Goal: Information Seeking & Learning: Learn about a topic

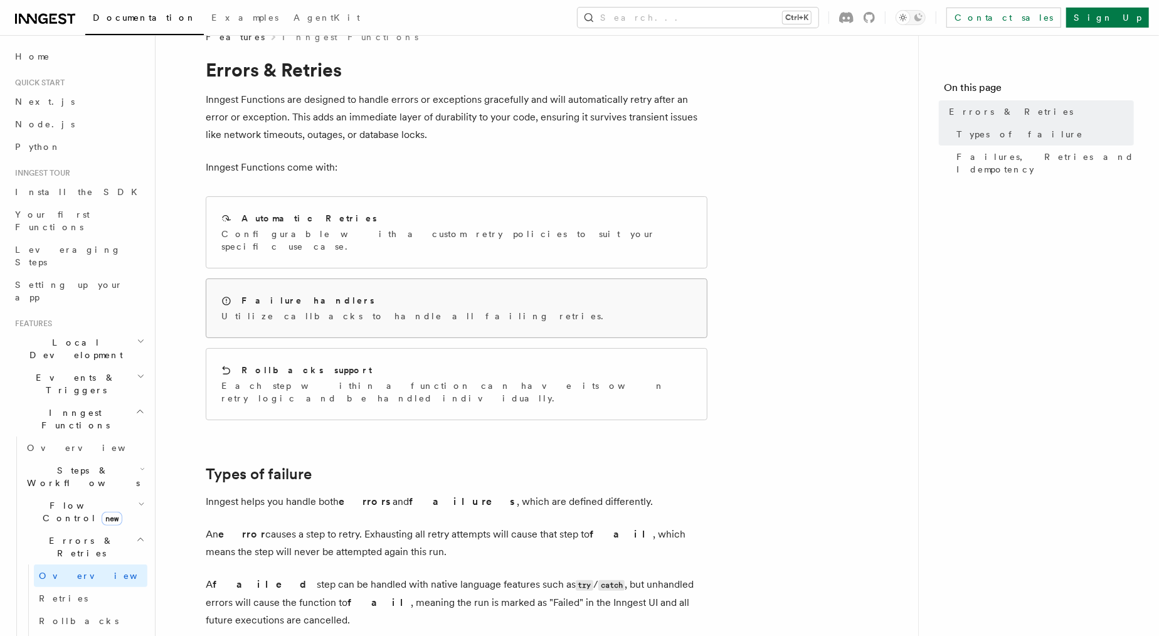
scroll to position [24, 0]
click at [401, 297] on div "Failure handlers Utilize callbacks to handle all failing retries." at bounding box center [456, 308] width 501 height 58
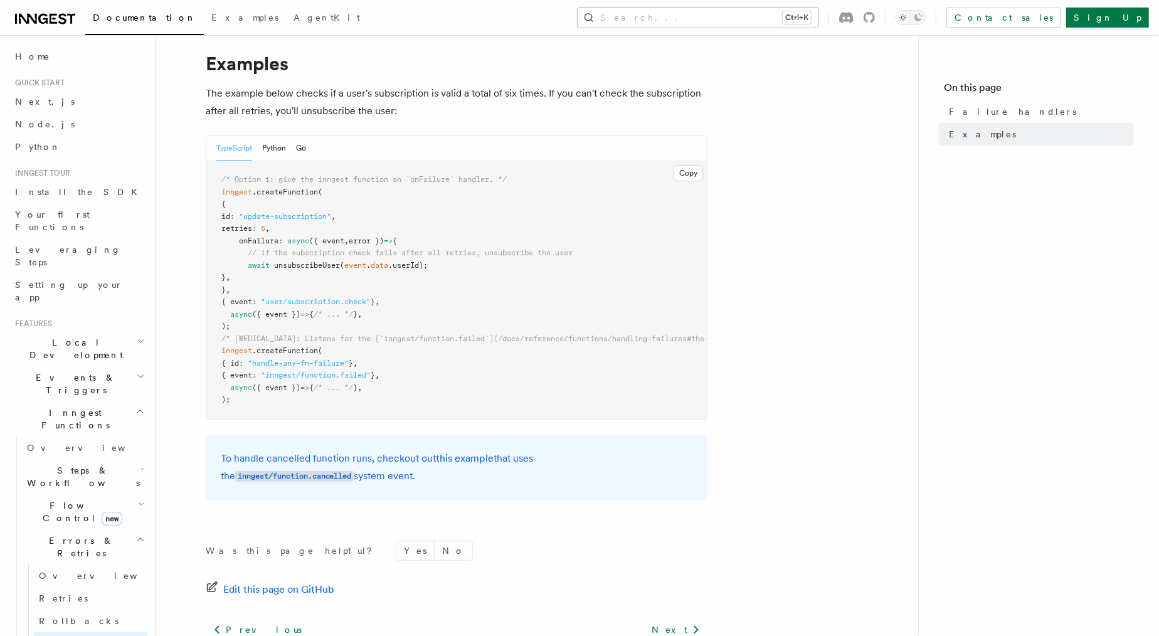
click at [819, 16] on button "Search... Ctrl+K" at bounding box center [698, 18] width 241 height 20
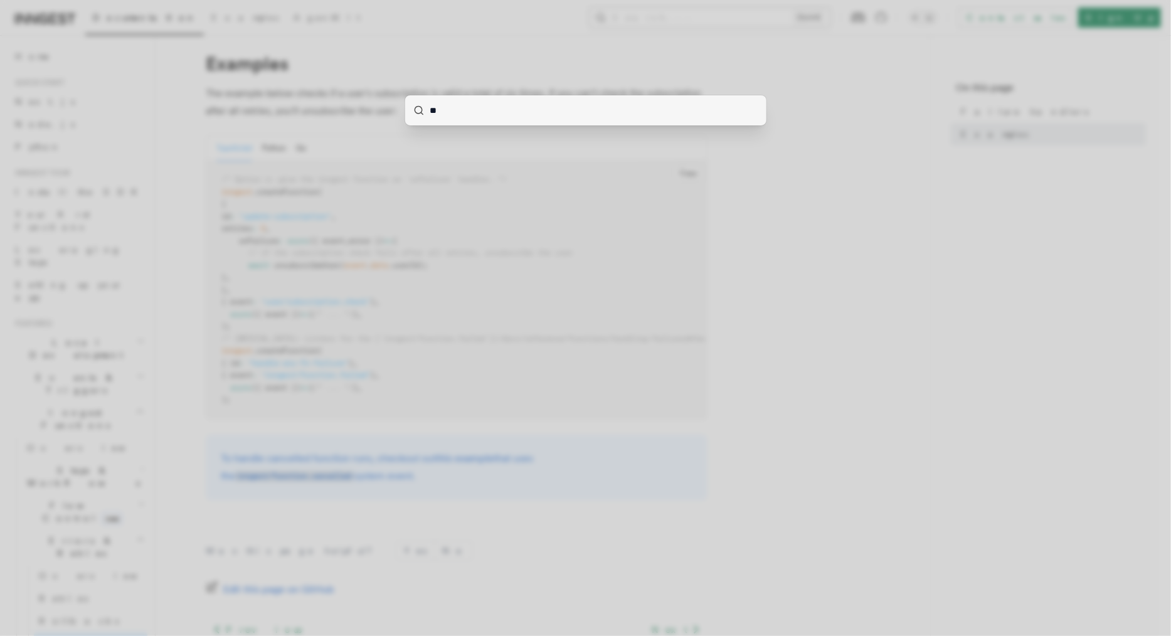
type input "***"
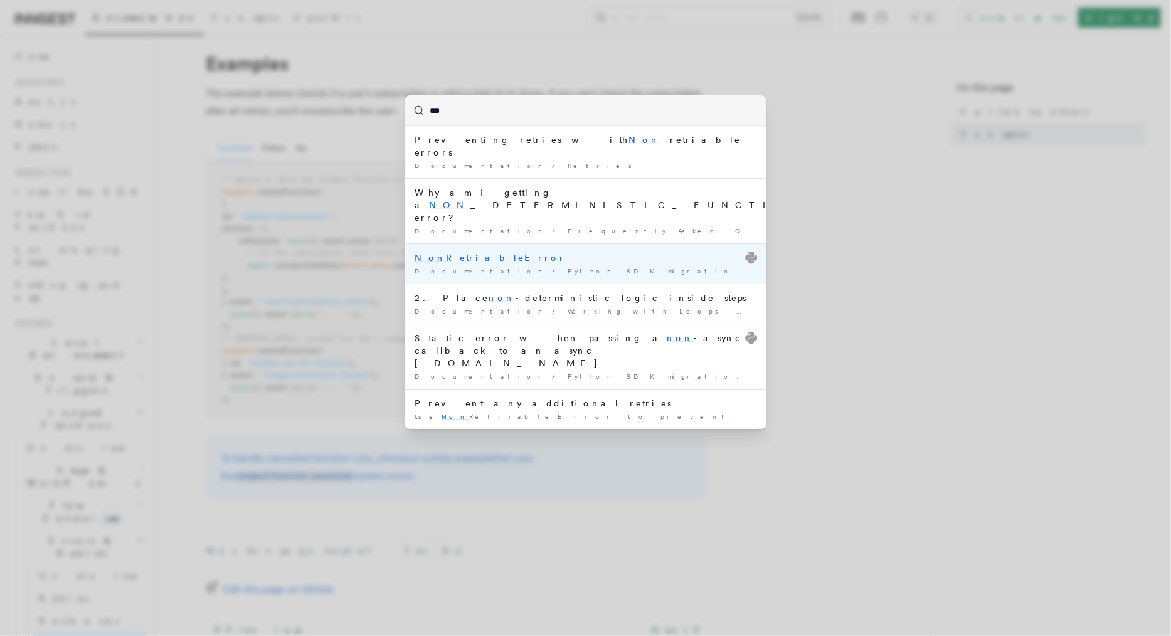
click at [464, 252] on div "Non RetriableError" at bounding box center [585, 258] width 341 height 13
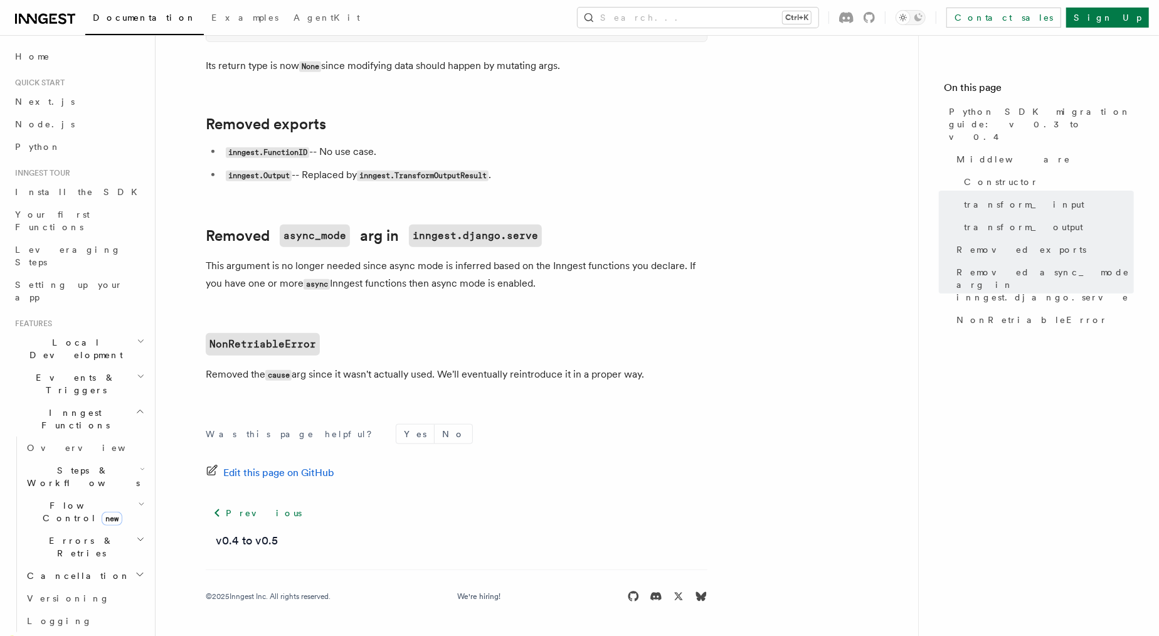
scroll to position [706, 0]
drag, startPoint x: 314, startPoint y: 375, endPoint x: 497, endPoint y: 374, distance: 183.8
click at [497, 374] on p "Removed the cause arg since it wasn't actually used. We'll eventually reintrodu…" at bounding box center [457, 375] width 502 height 18
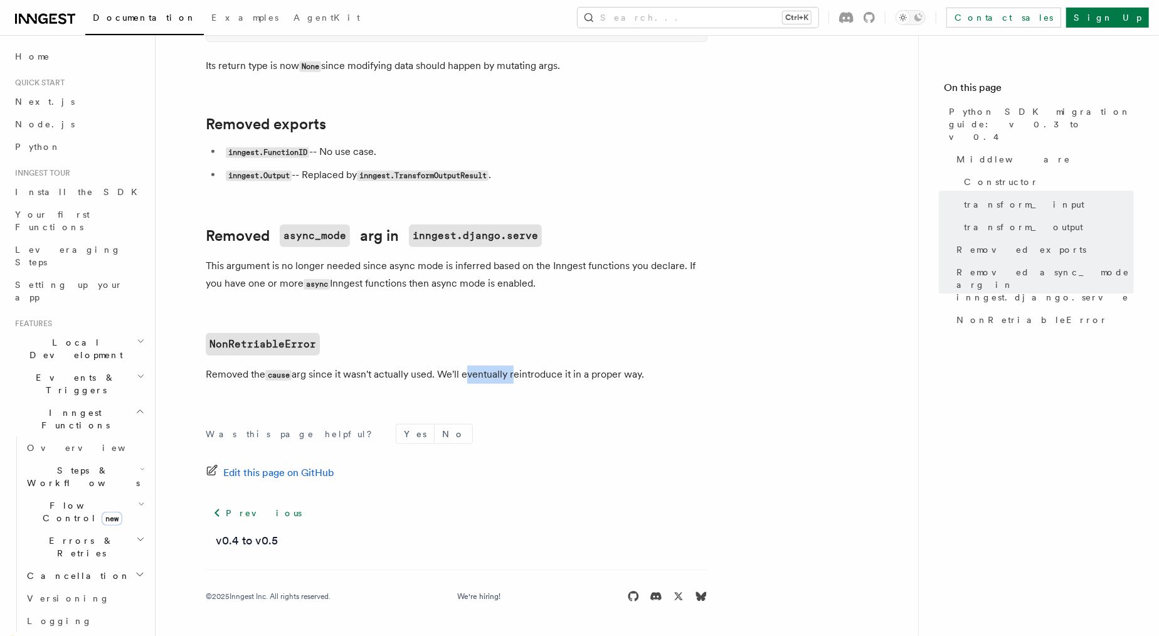
drag, startPoint x: 656, startPoint y: 377, endPoint x: 439, endPoint y: 366, distance: 217.3
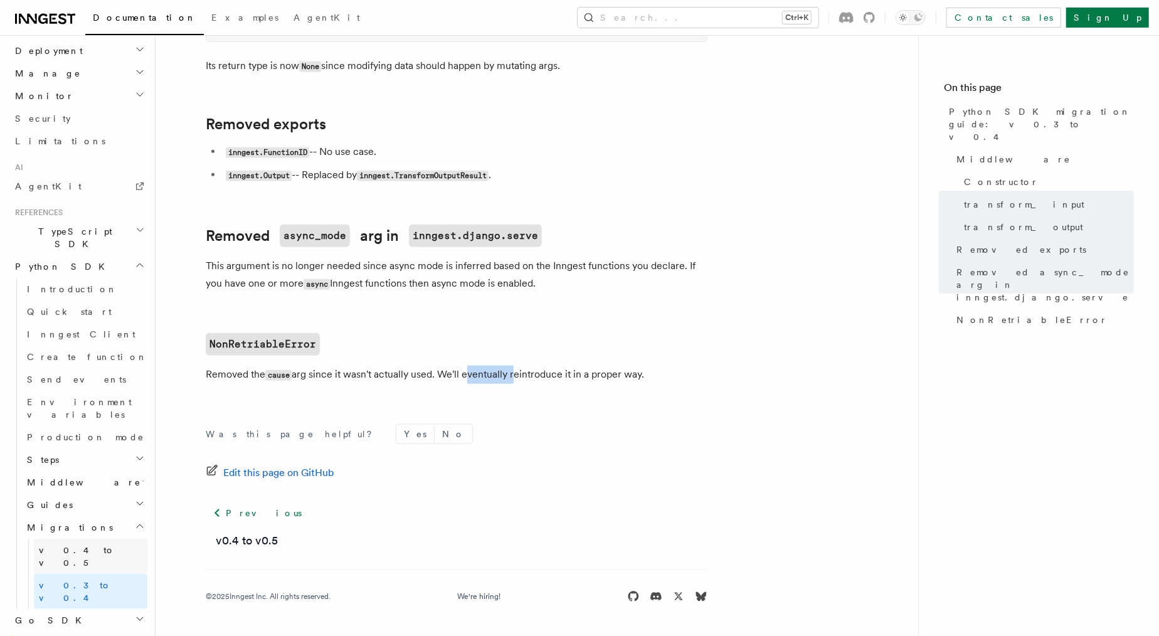
click at [92, 539] on link "v0.4 to v0.5" at bounding box center [91, 556] width 114 height 35
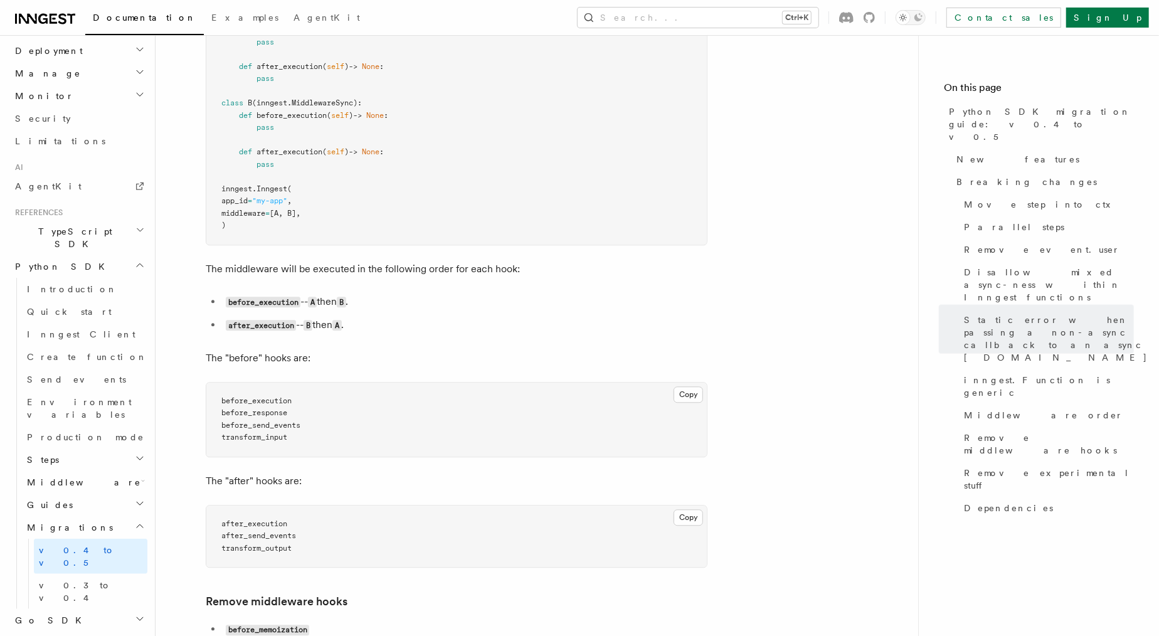
scroll to position [2032, 0]
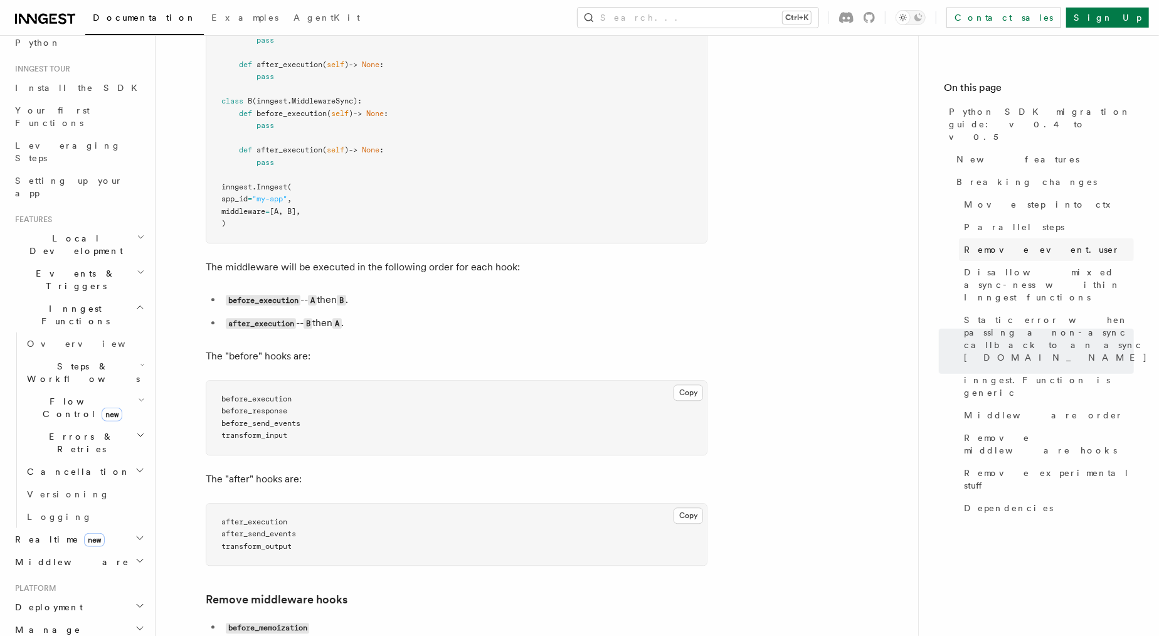
click at [987, 243] on span "Remove event.user" at bounding box center [1042, 249] width 156 height 13
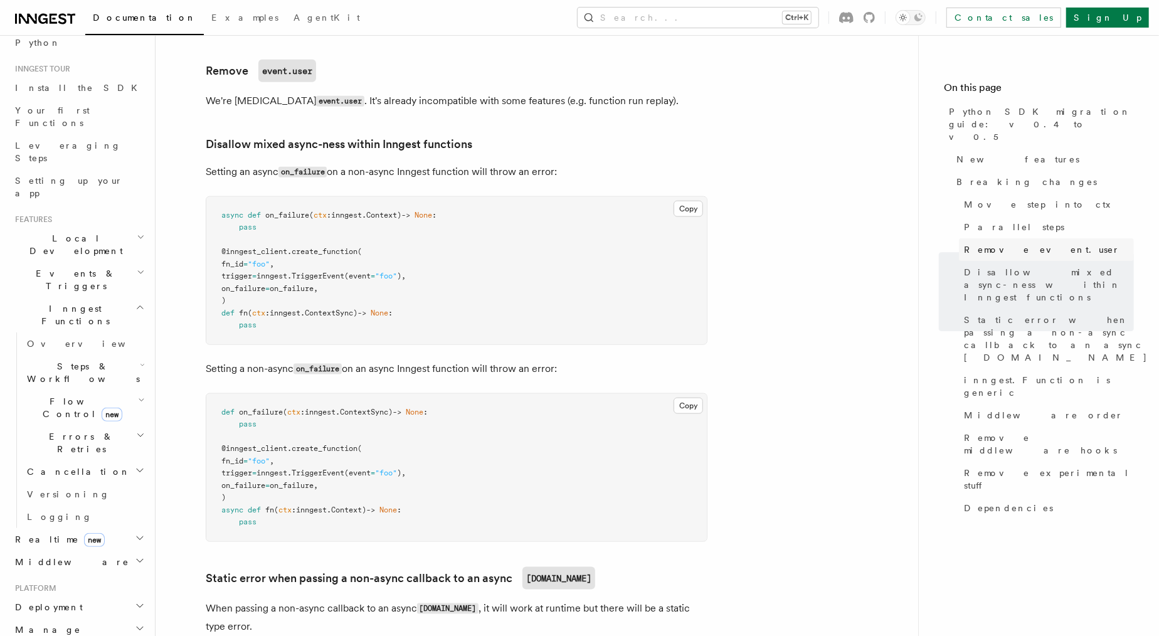
scroll to position [999, 0]
click at [987, 243] on span "Remove event.user" at bounding box center [1042, 249] width 156 height 13
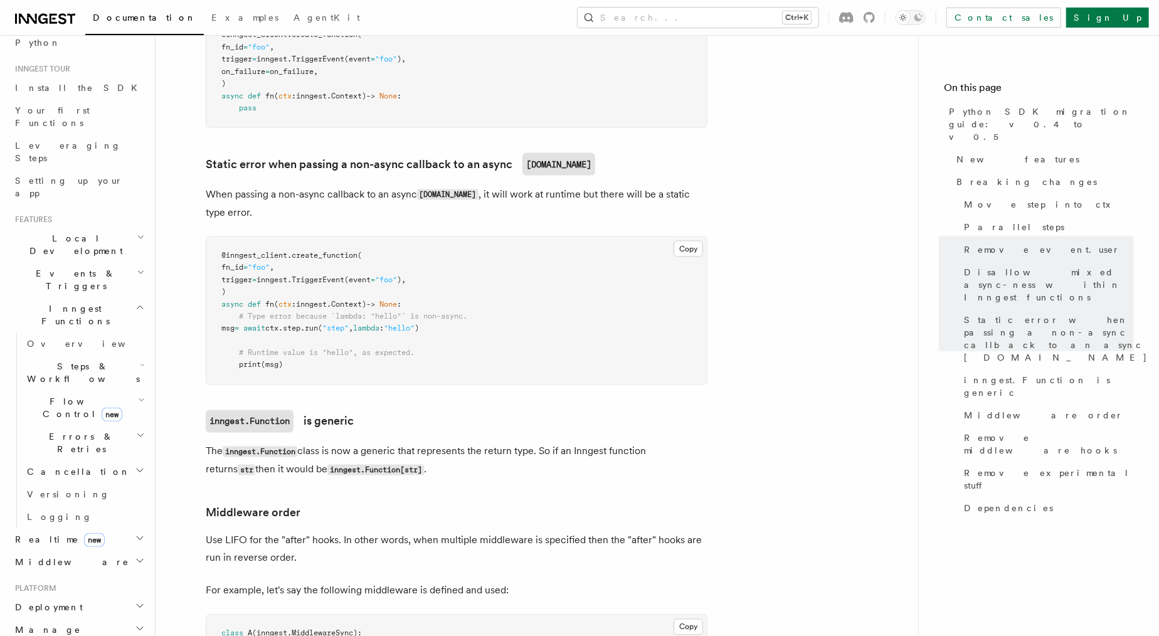
scroll to position [661, 0]
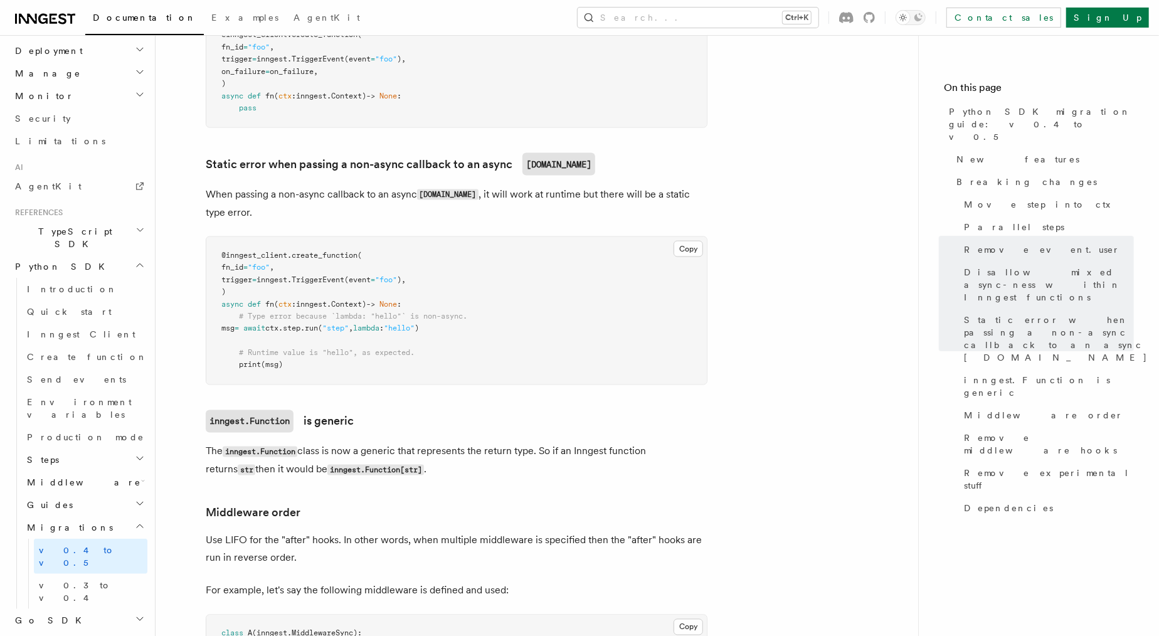
click at [135, 260] on icon "button" at bounding box center [140, 265] width 10 height 10
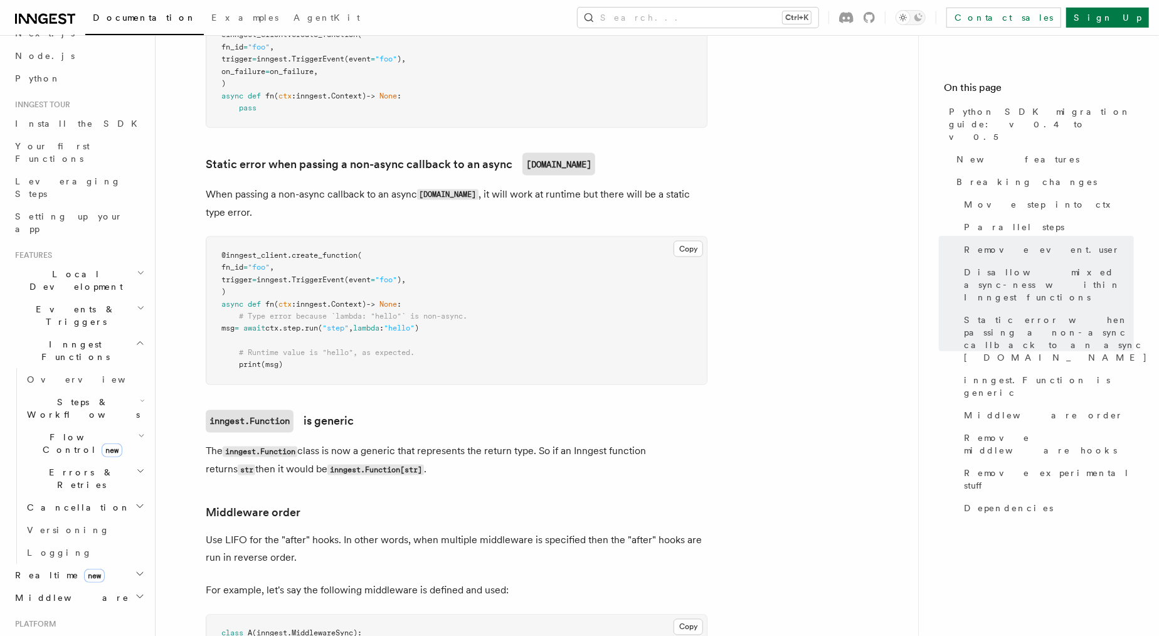
scroll to position [367, 0]
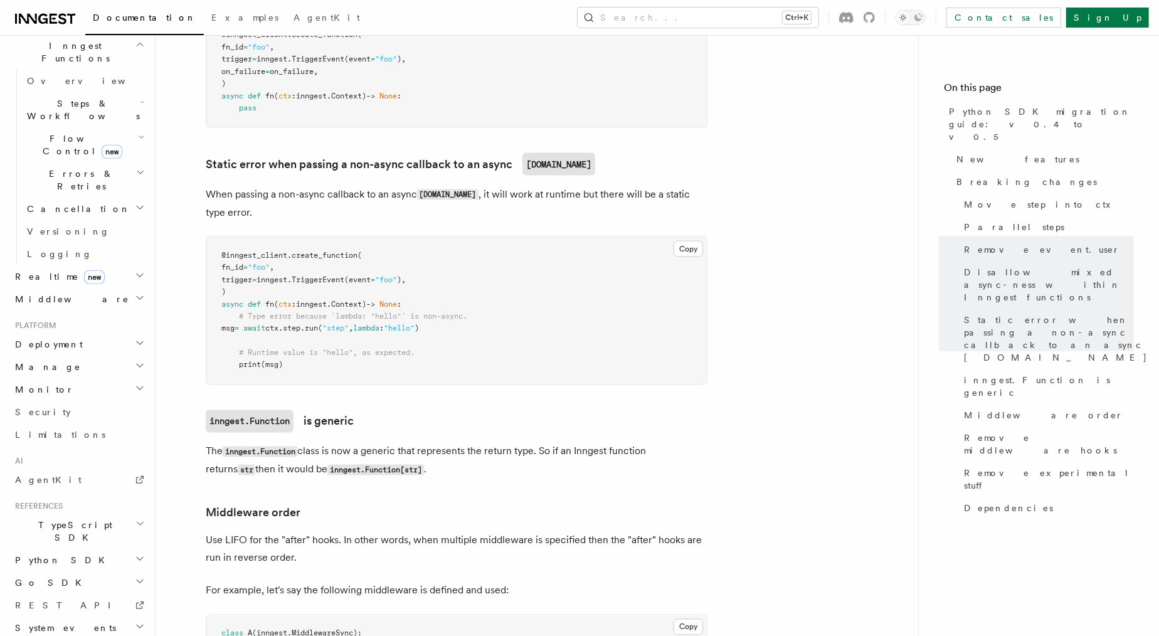
click at [135, 519] on icon "button" at bounding box center [139, 524] width 9 height 10
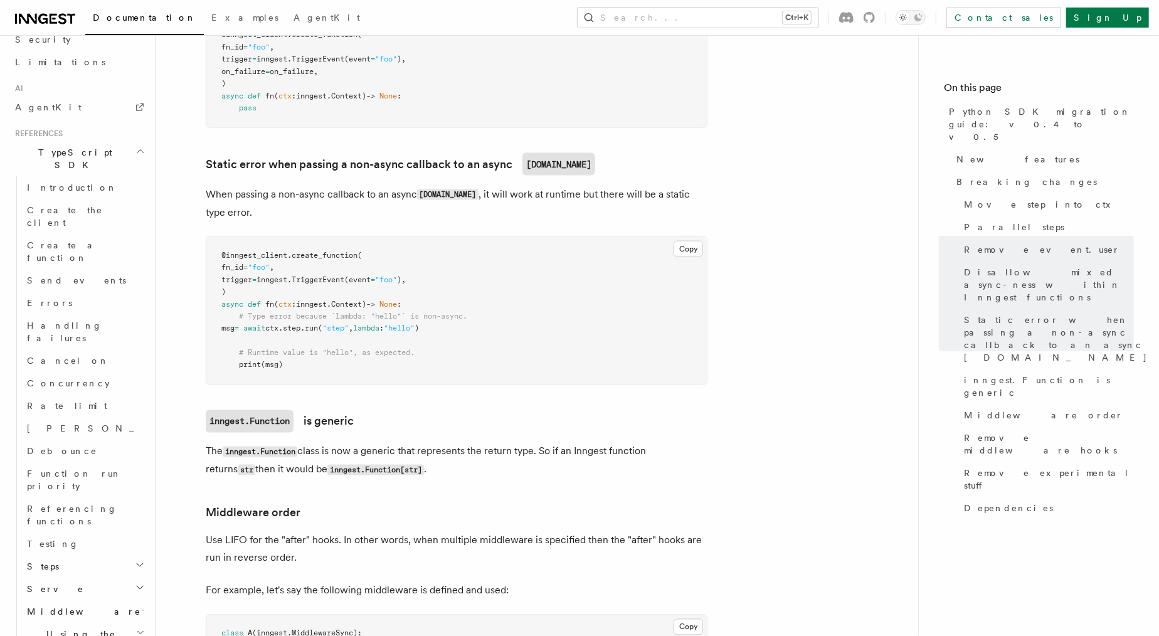
scroll to position [740, 0]
click at [38, 297] on span "Errors" at bounding box center [49, 302] width 45 height 10
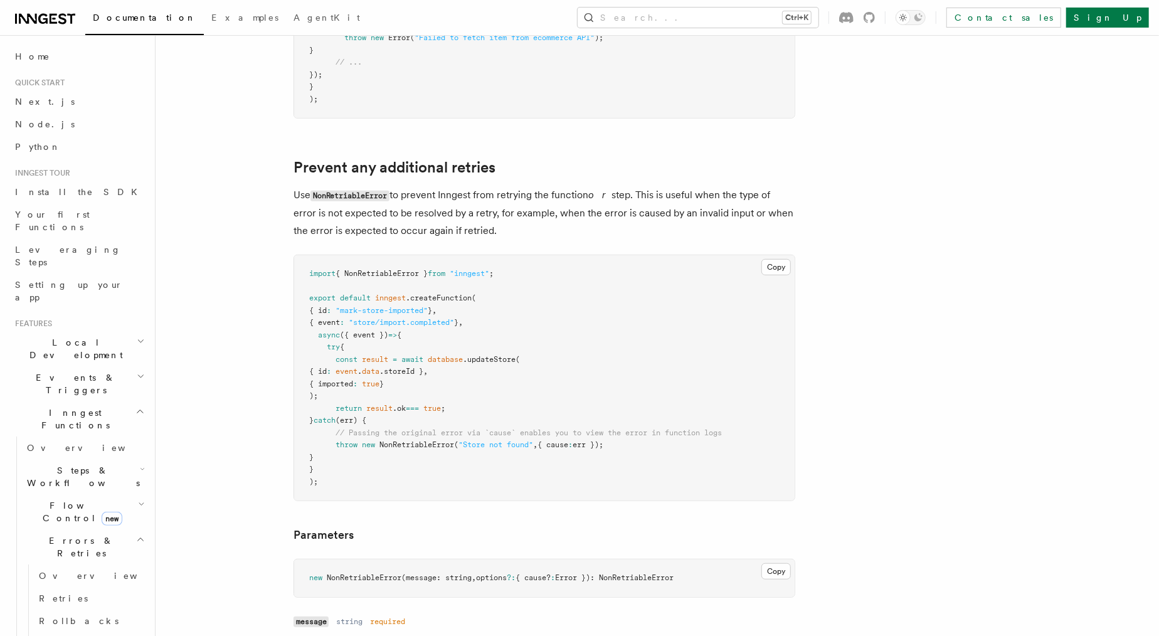
scroll to position [482, 0]
drag, startPoint x: 419, startPoint y: 199, endPoint x: 527, endPoint y: 229, distance: 111.9
click at [527, 229] on p "Use NonRetriableError to prevent Inngest from retrying the function or step. Th…" at bounding box center [545, 212] width 502 height 53
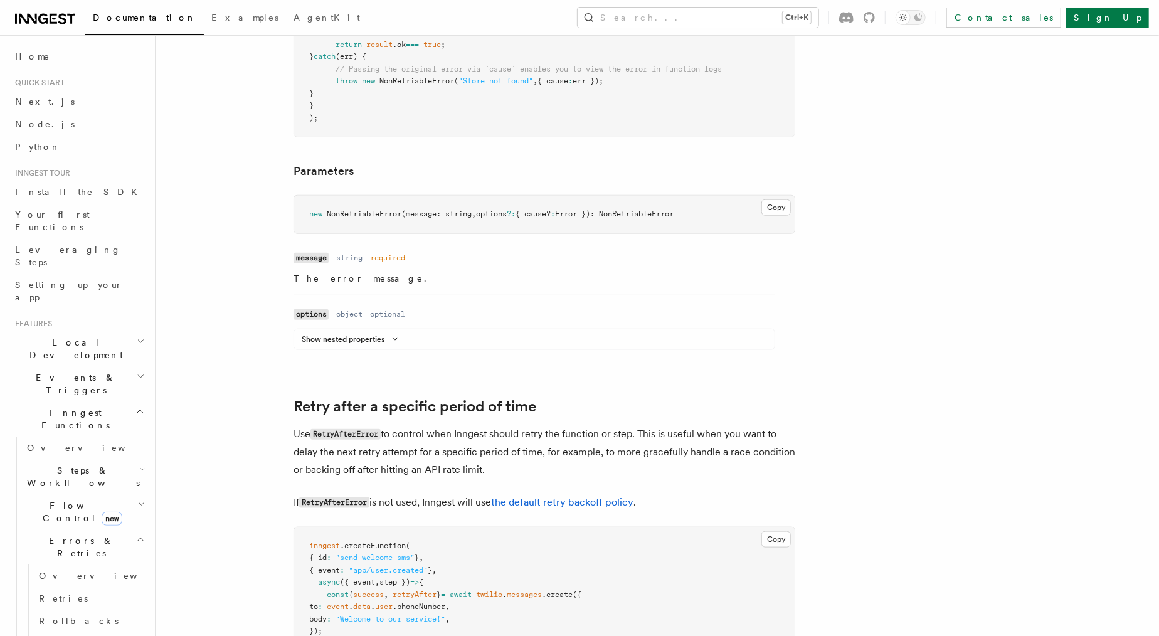
scroll to position [847, 0]
click at [380, 338] on button "Show nested properties" at bounding box center [352, 339] width 101 height 10
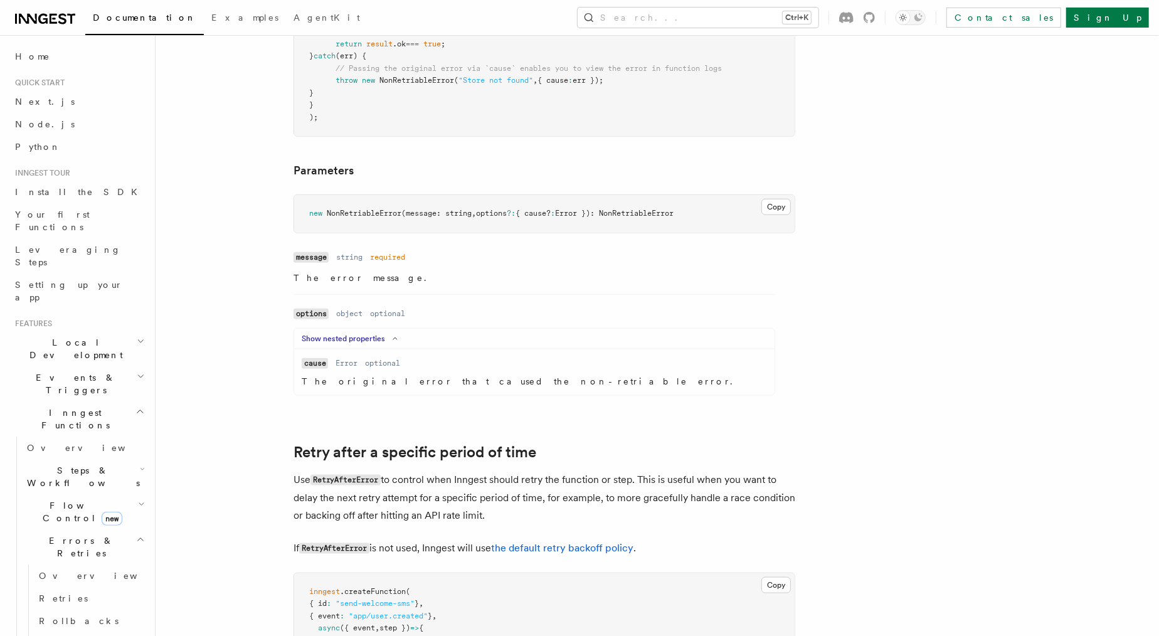
scroll to position [865, 0]
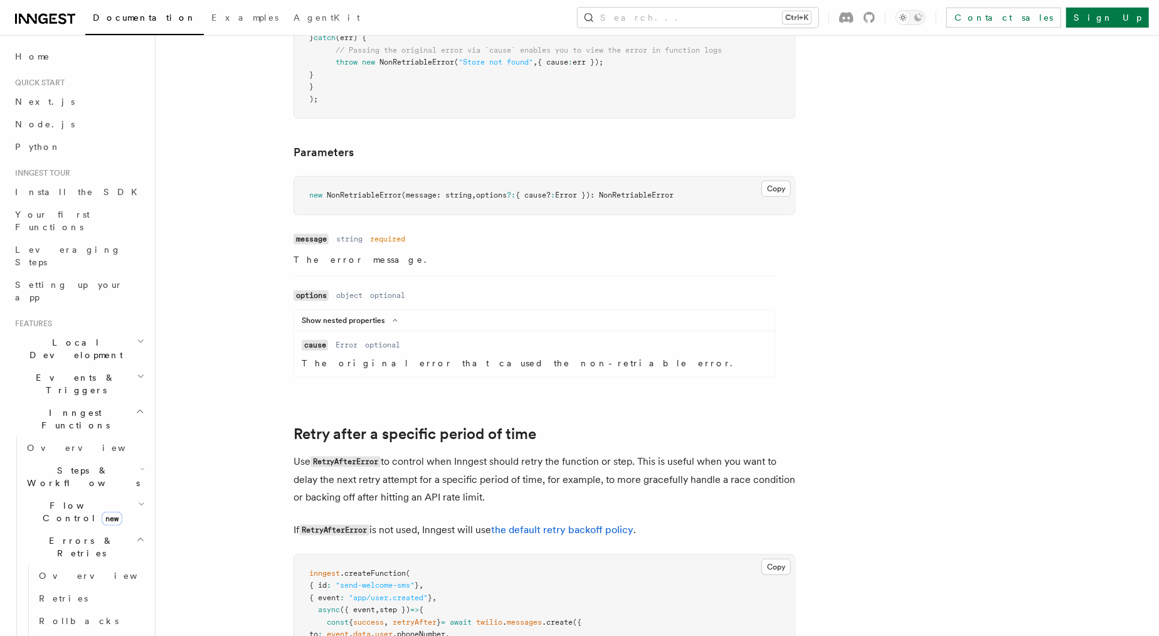
click at [361, 366] on p "The original error that caused the non-retriable error." at bounding box center [534, 363] width 465 height 13
click at [484, 365] on p "The original error that caused the non-retriable error." at bounding box center [534, 363] width 465 height 13
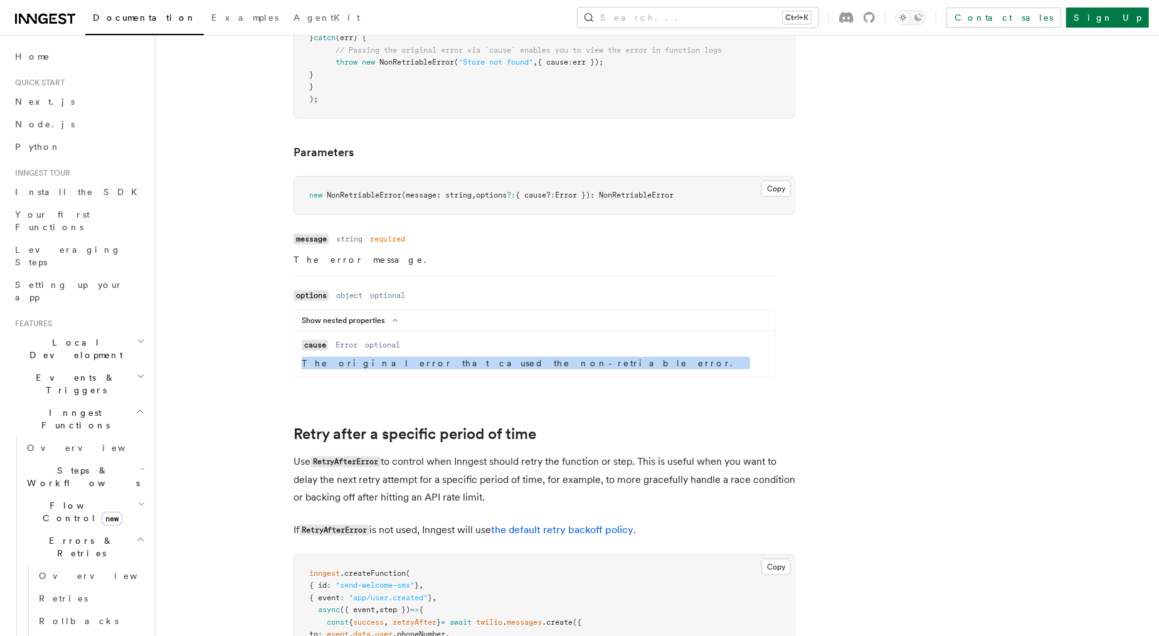
click at [484, 365] on p "The original error that caused the non-retriable error." at bounding box center [534, 363] width 465 height 13
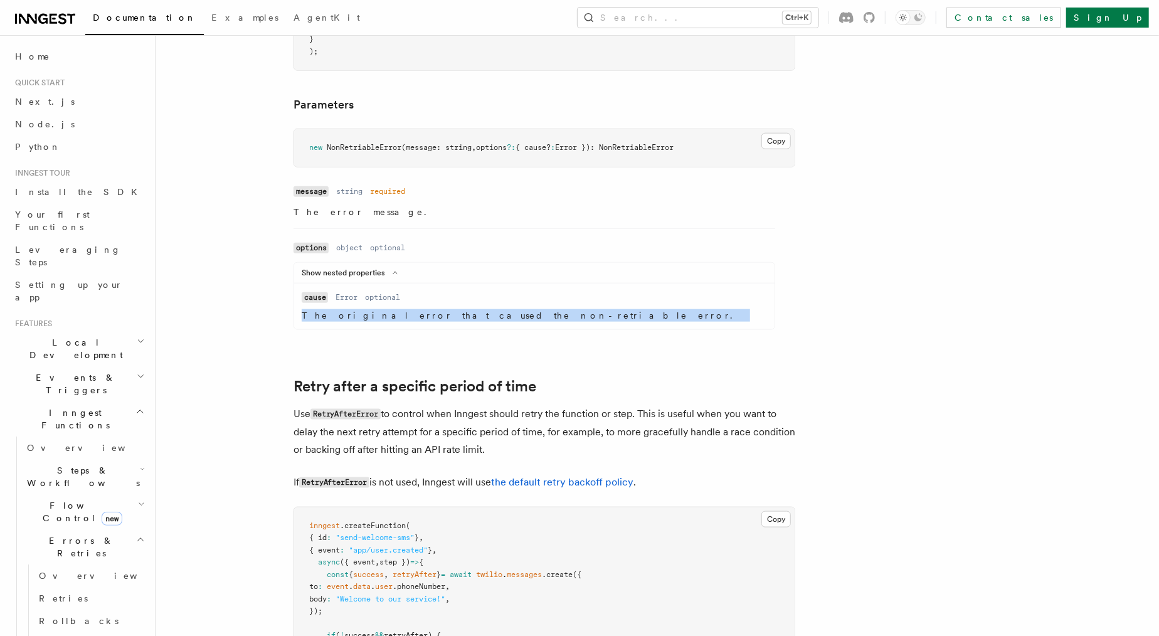
scroll to position [916, 0]
